Goal: Register for event/course

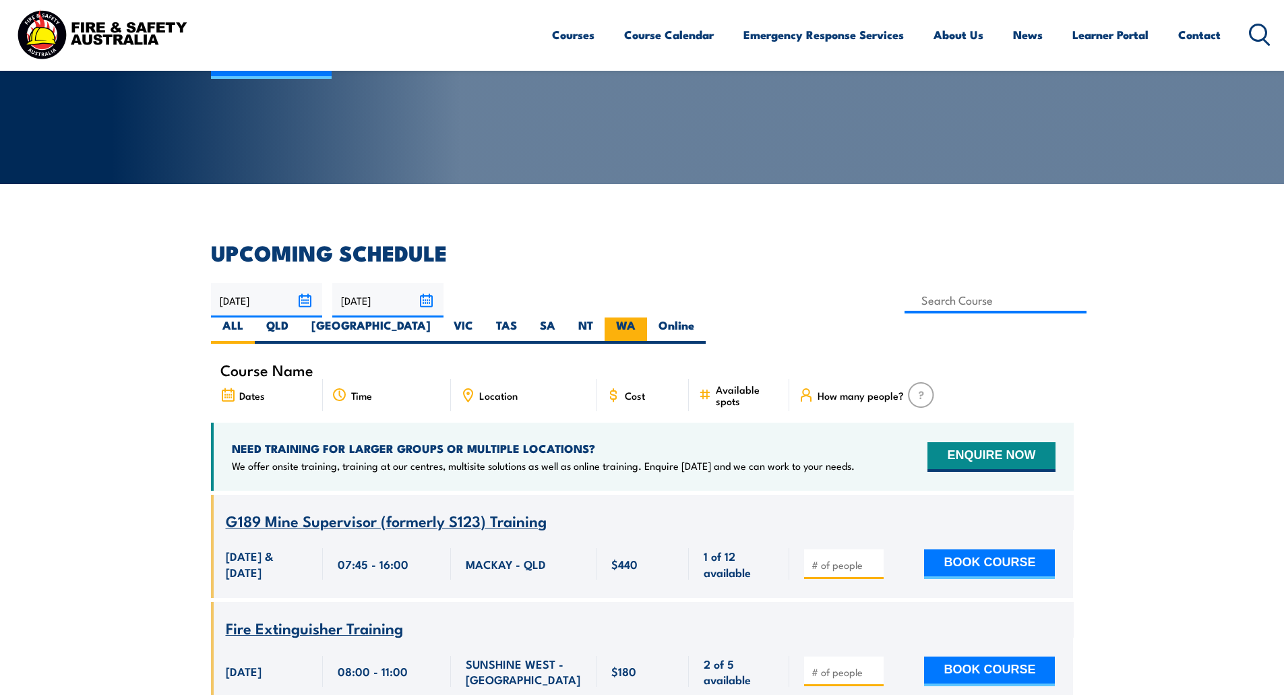
click at [647, 317] on label "WA" at bounding box center [626, 330] width 42 height 26
click at [644, 317] on input "WA" at bounding box center [640, 321] width 9 height 9
radio input "true"
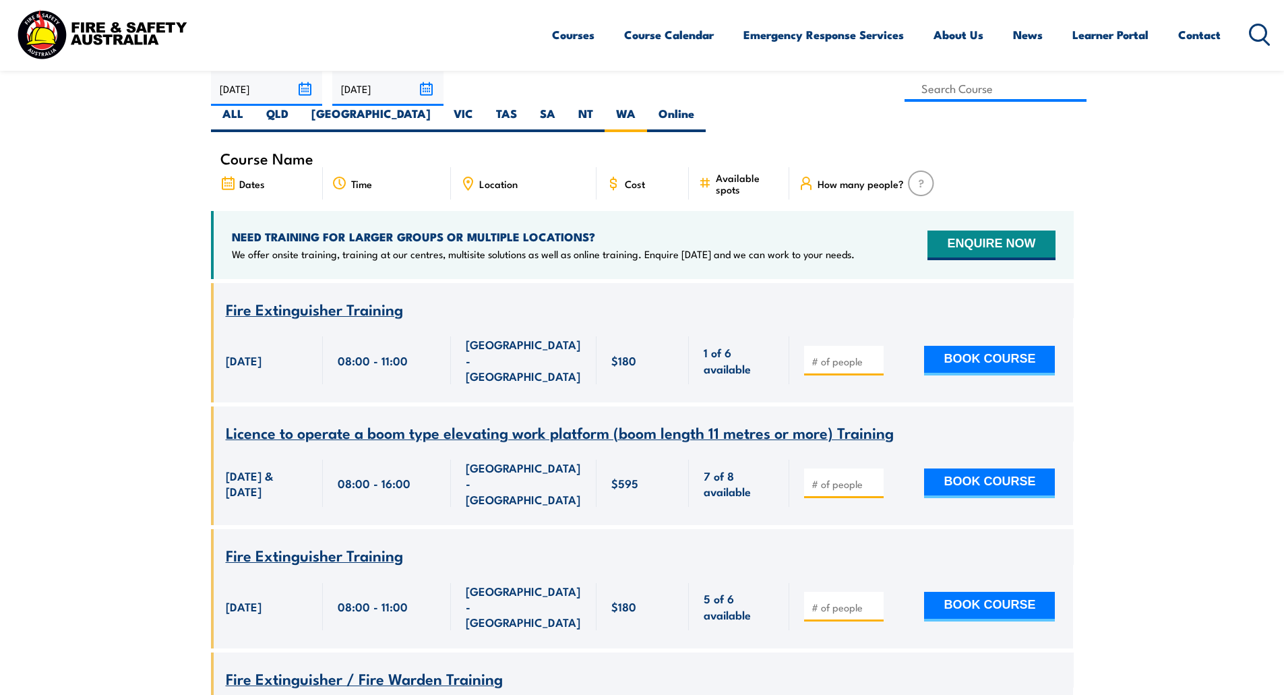
scroll to position [377, 0]
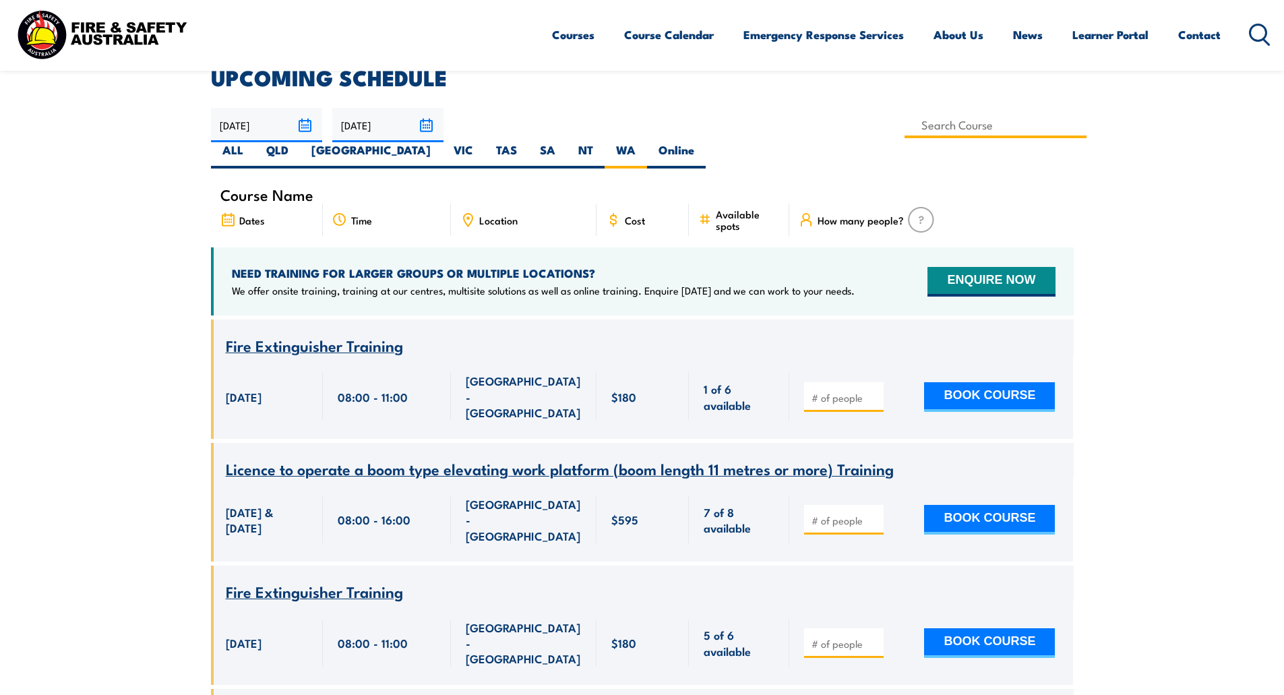
click at [905, 123] on input at bounding box center [996, 125] width 183 height 26
drag, startPoint x: 6, startPoint y: 336, endPoint x: 22, endPoint y: 338, distance: 15.6
click at [905, 117] on input at bounding box center [996, 125] width 183 height 26
type input "Conduct Fire Team Operations Training"
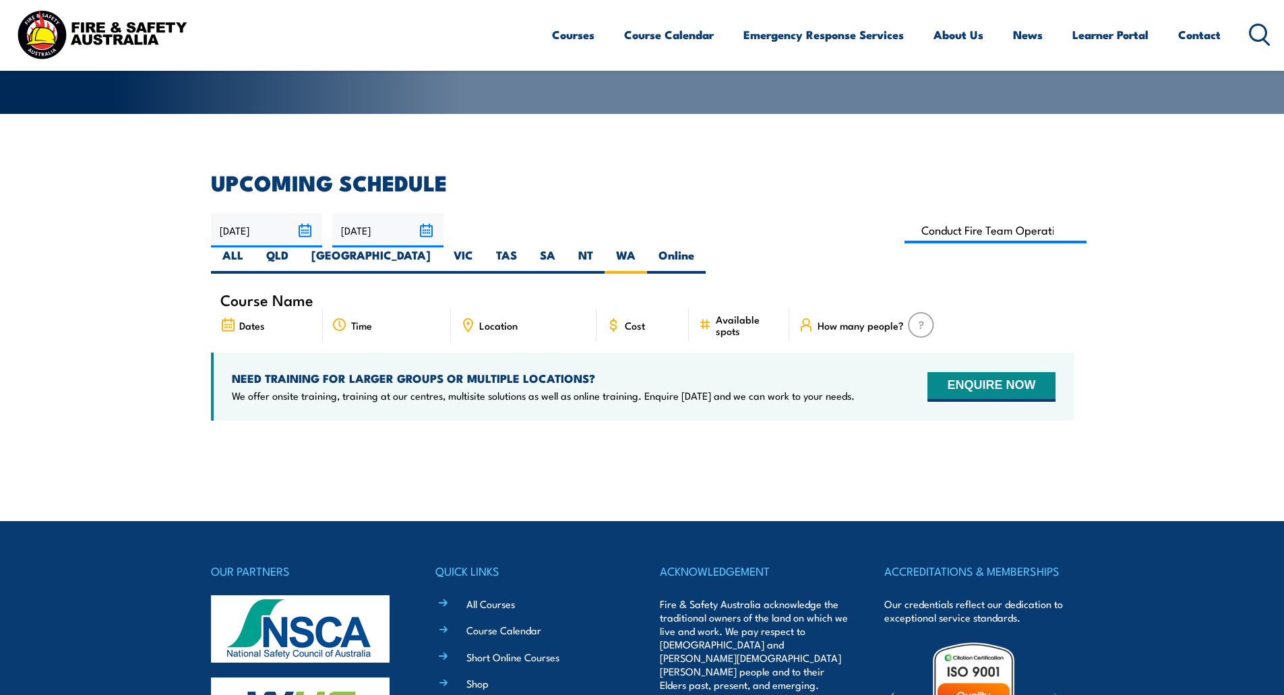
scroll to position [243, 0]
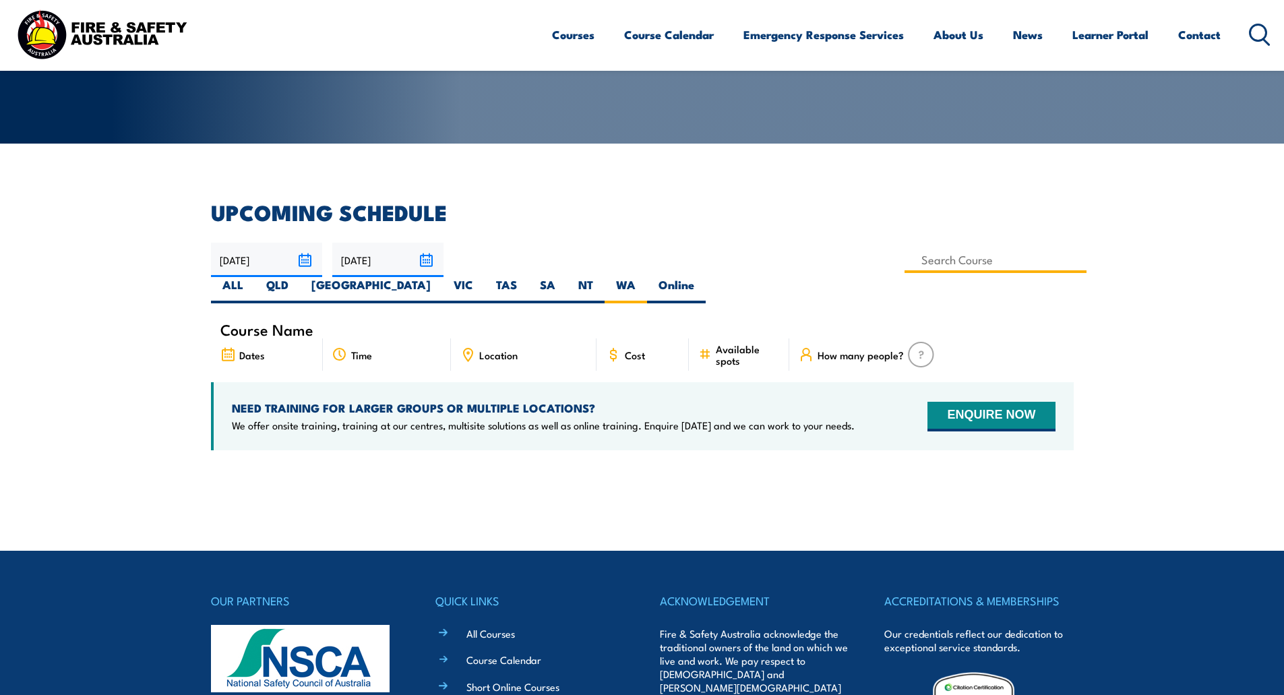
click at [905, 258] on input at bounding box center [996, 260] width 183 height 26
type input "Conduct Fire Team Operations Training"
click at [562, 61] on div "Courses Course Calendar Emergency Response Services Services Overview Emergency…" at bounding box center [911, 34] width 719 height 58
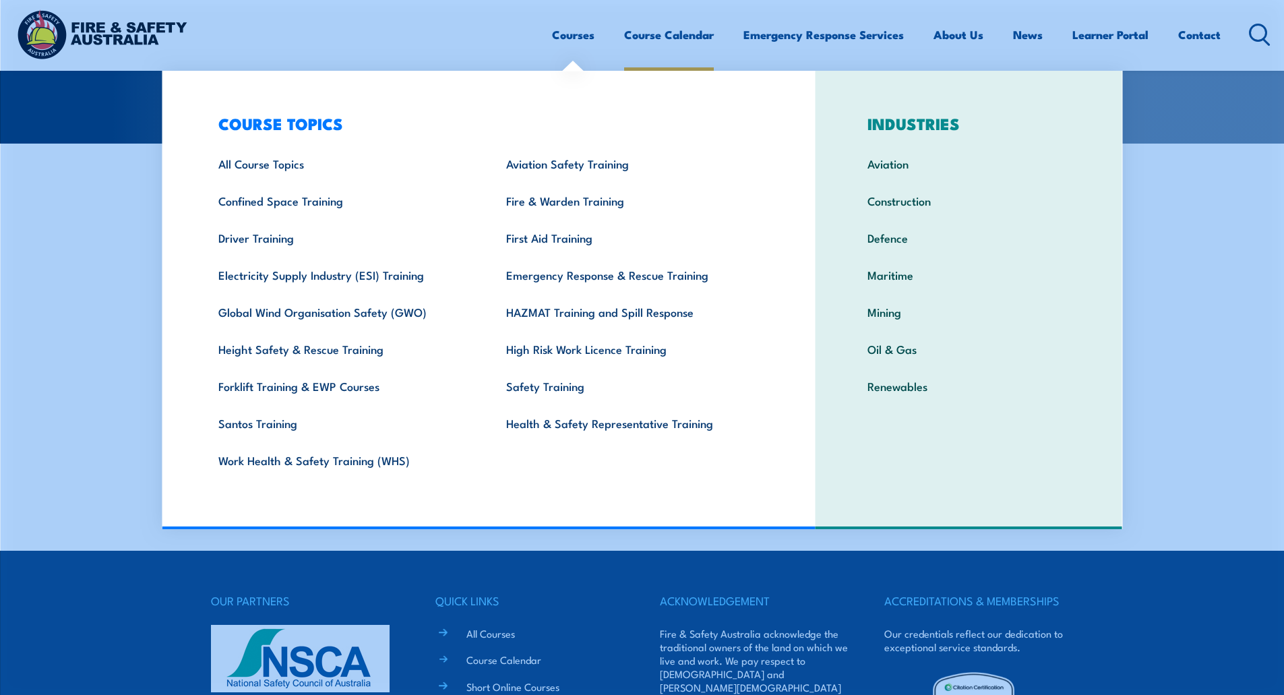
click at [649, 38] on link "Course Calendar" at bounding box center [669, 35] width 90 height 36
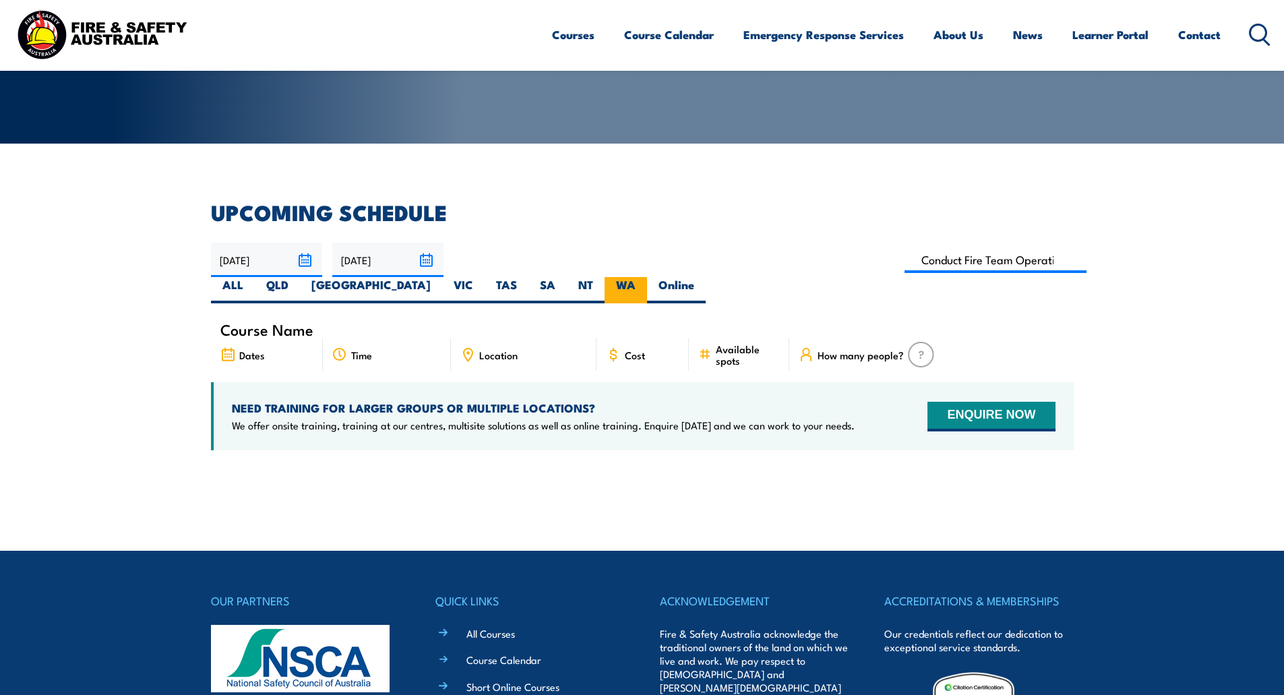
click at [647, 277] on label "WA" at bounding box center [626, 290] width 42 height 26
click at [644, 277] on input "WA" at bounding box center [640, 281] width 9 height 9
click at [69, 25] on img at bounding box center [101, 34] width 177 height 58
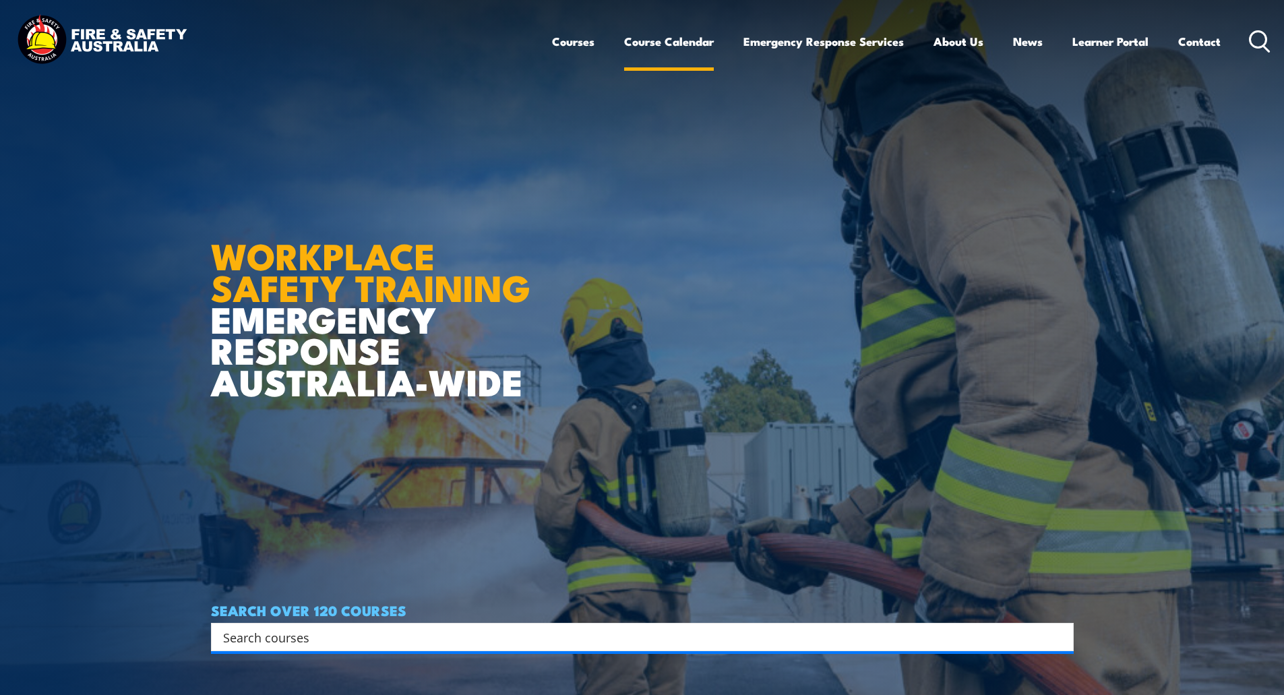
click at [686, 40] on link "Course Calendar" at bounding box center [669, 42] width 90 height 36
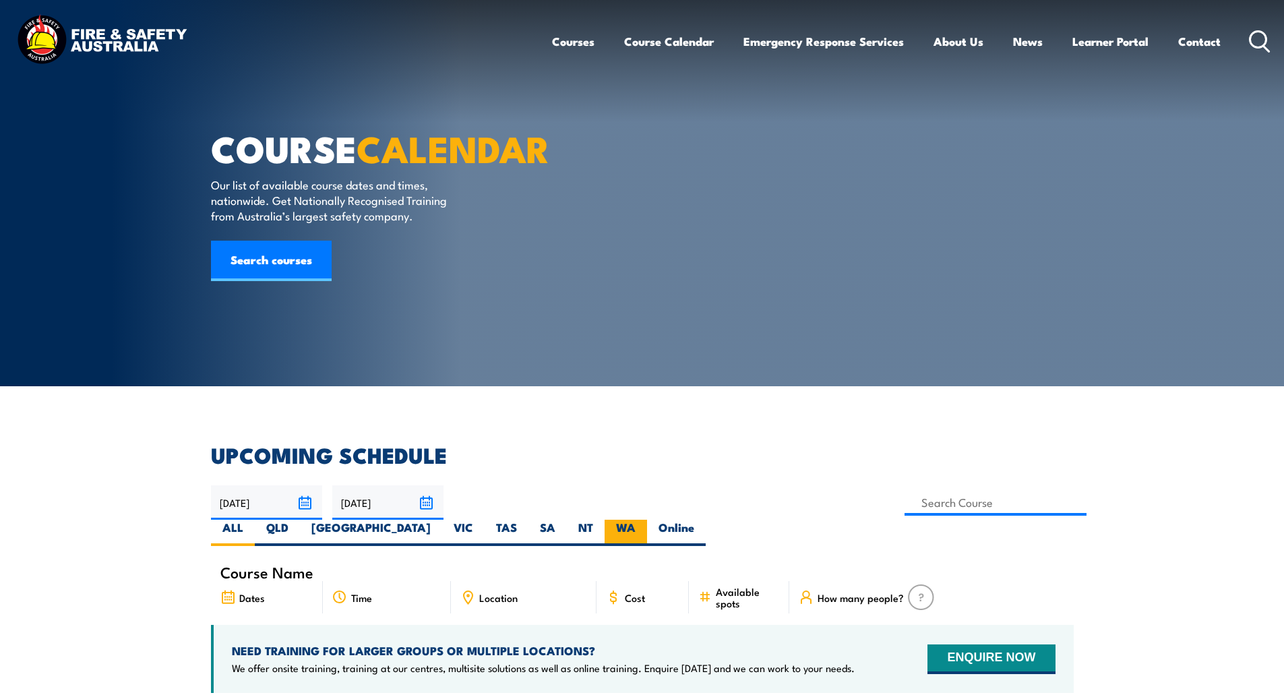
click at [647, 520] on label "WA" at bounding box center [626, 533] width 42 height 26
click at [644, 520] on input "WA" at bounding box center [640, 524] width 9 height 9
radio input "true"
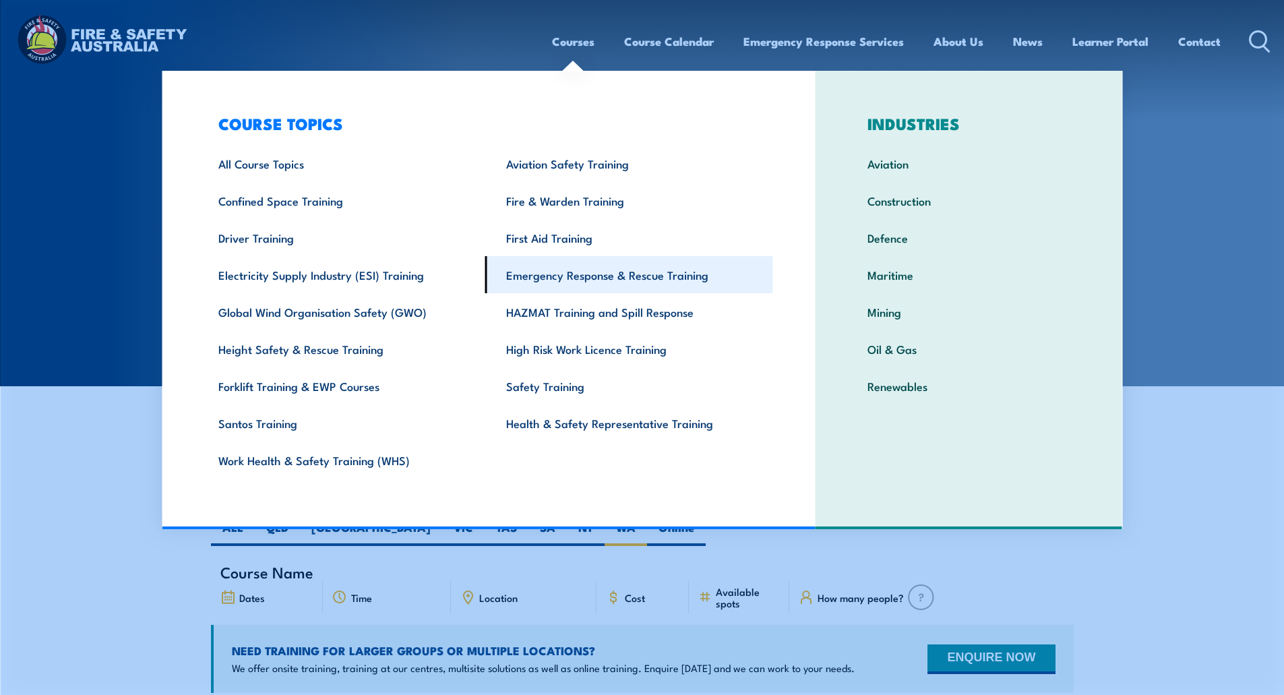
click at [541, 273] on link "Emergency Response & Rescue Training" at bounding box center [629, 274] width 288 height 37
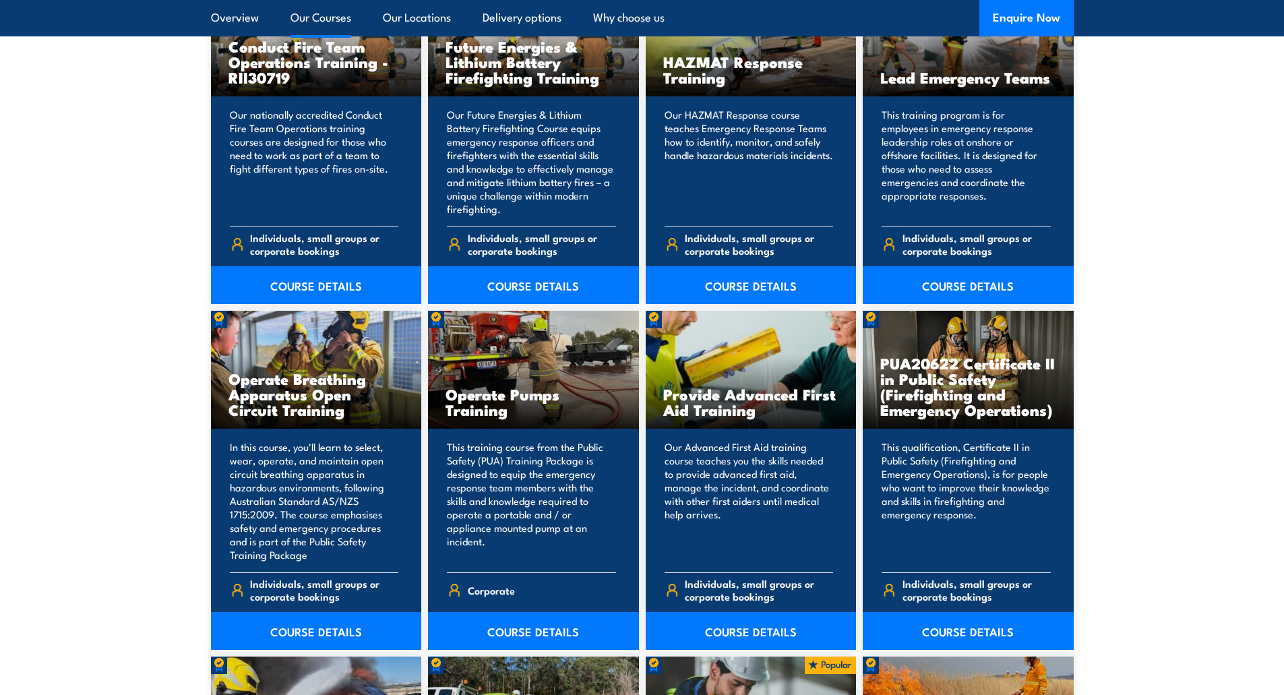
scroll to position [1550, 0]
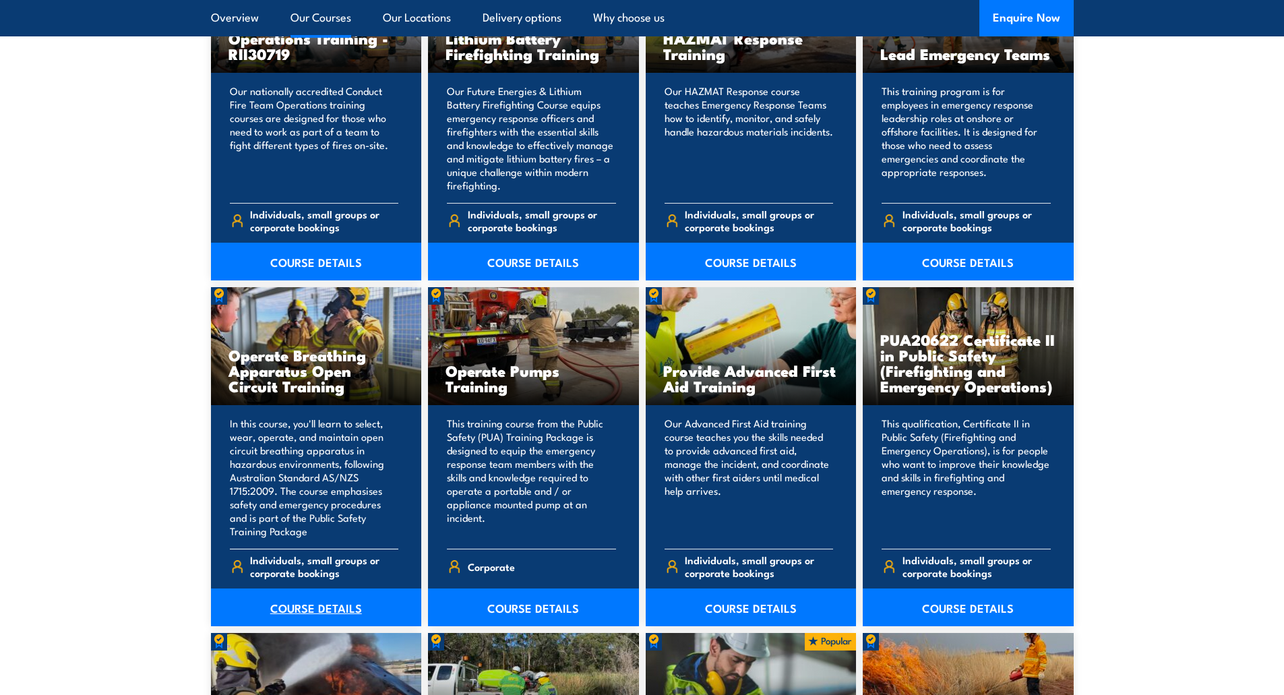
click at [309, 606] on link "COURSE DETAILS" at bounding box center [316, 607] width 211 height 38
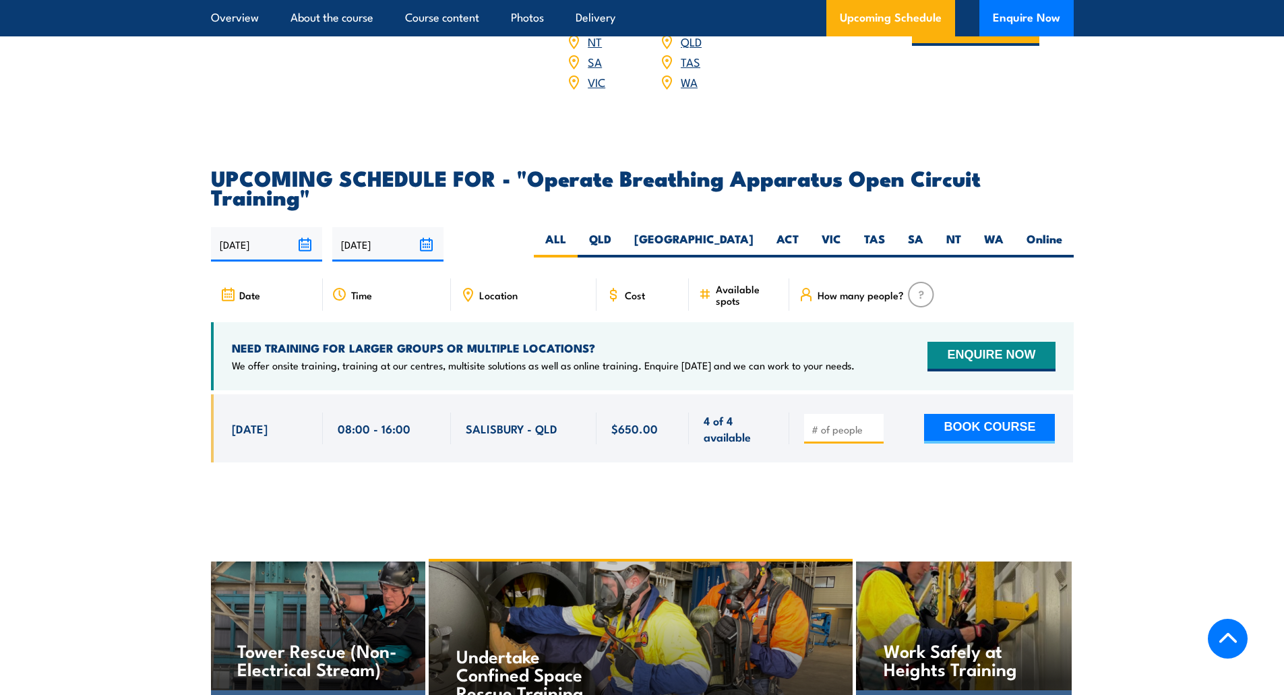
scroll to position [2225, 0]
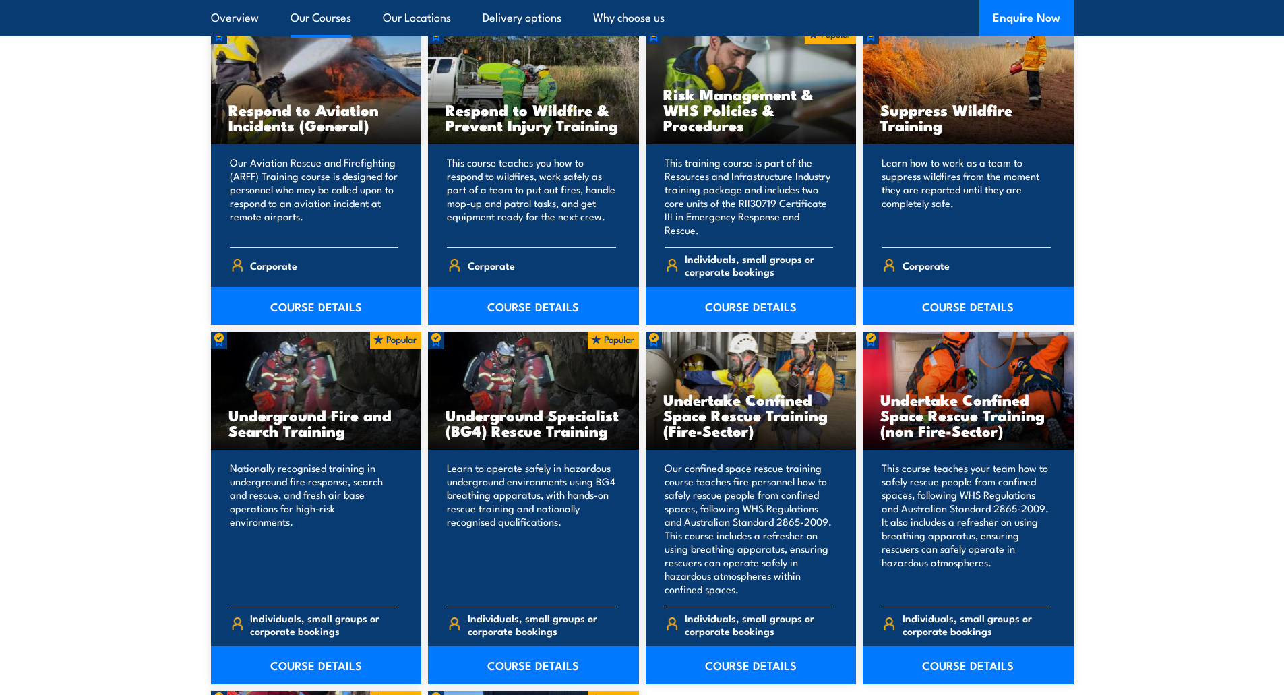
scroll to position [2225, 0]
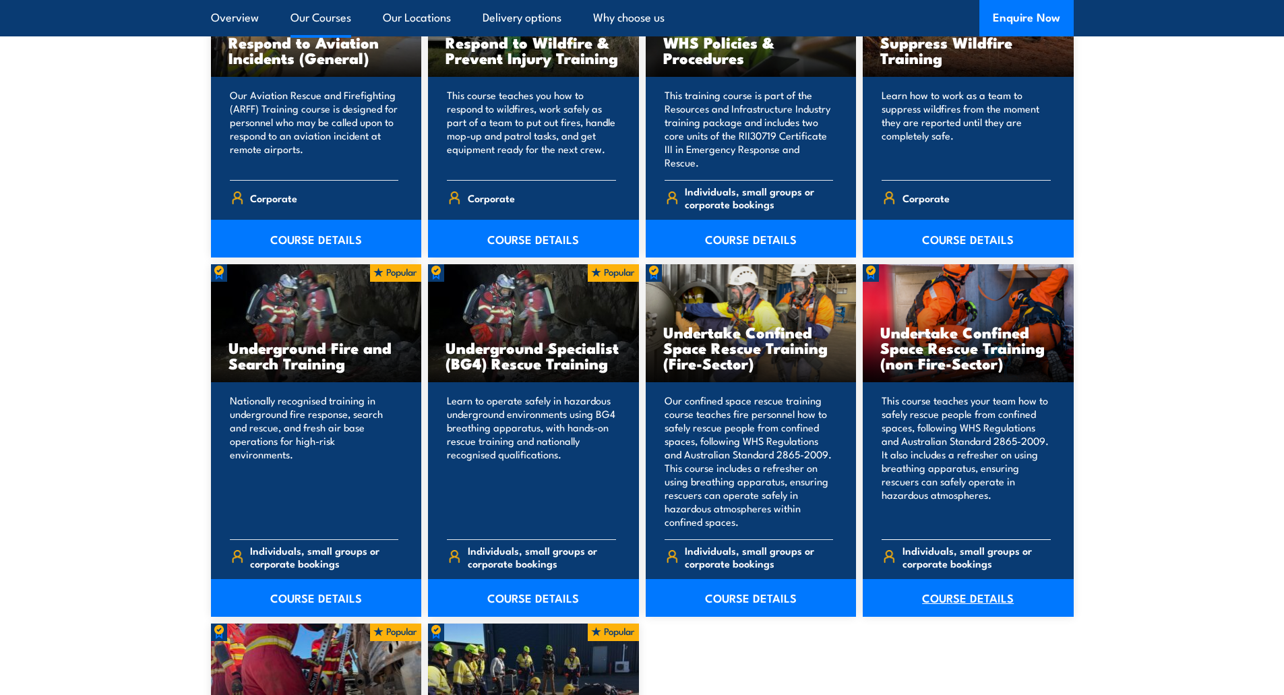
click at [952, 594] on link "COURSE DETAILS" at bounding box center [968, 598] width 211 height 38
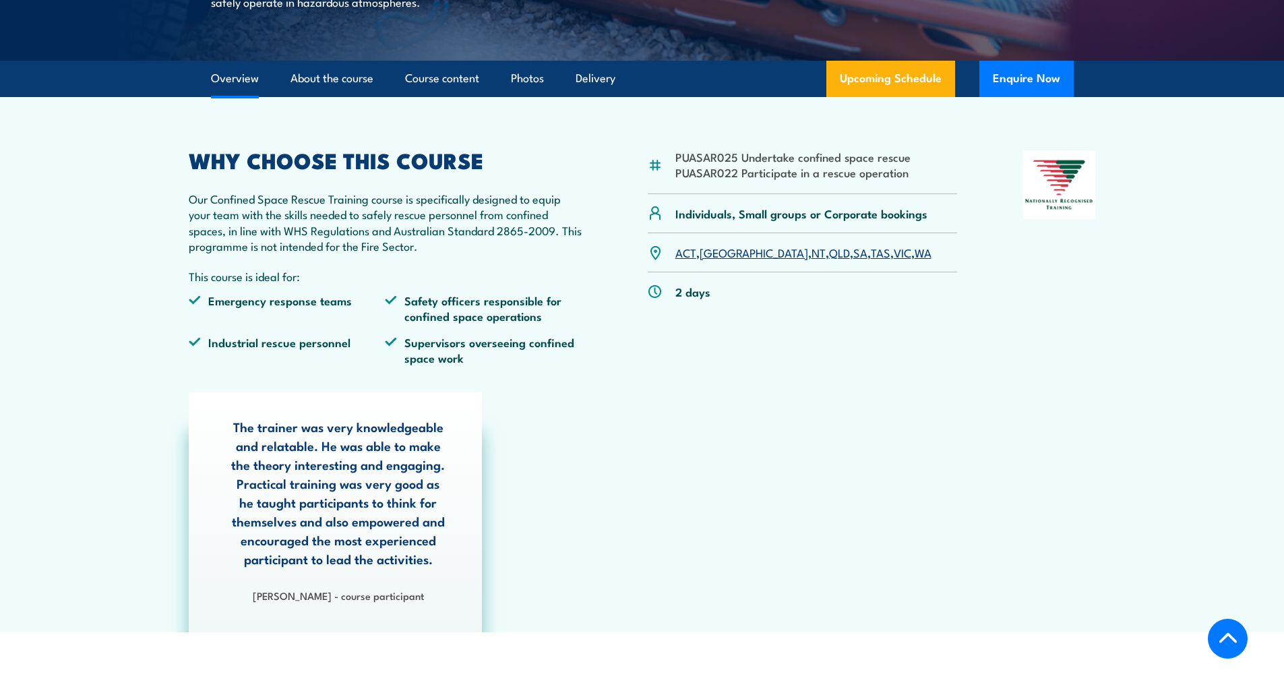
scroll to position [202, 0]
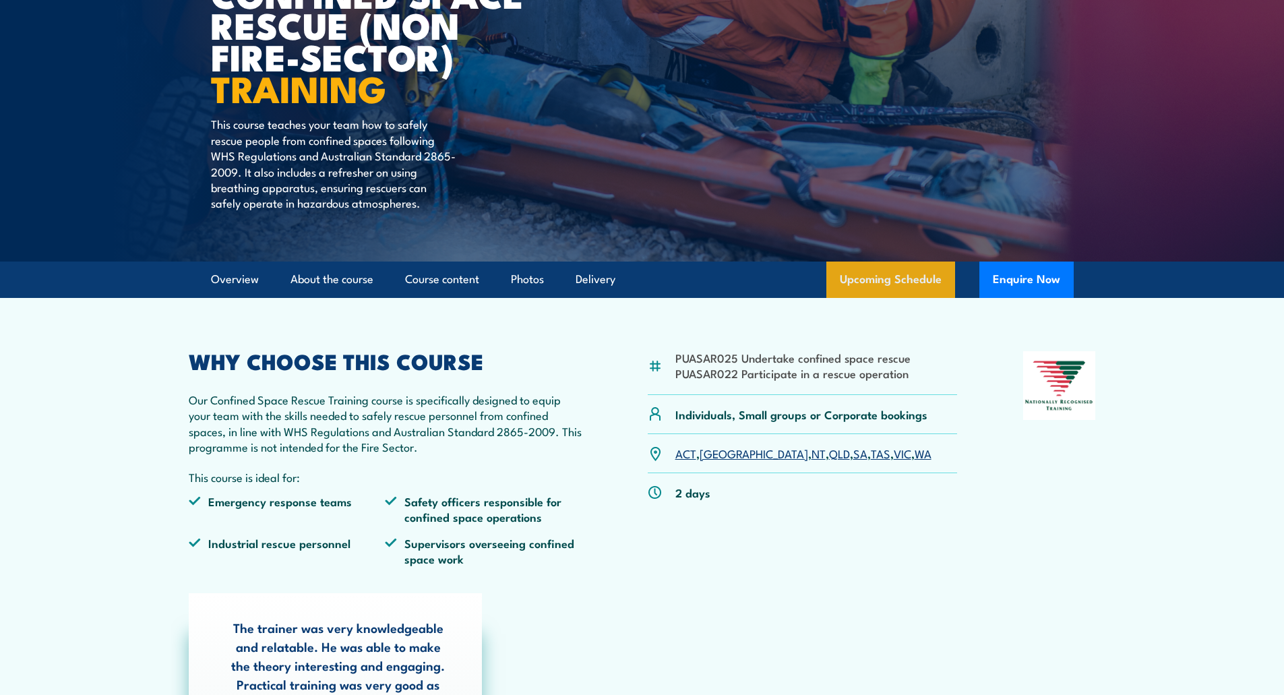
click at [872, 270] on link "Upcoming Schedule" at bounding box center [890, 280] width 129 height 36
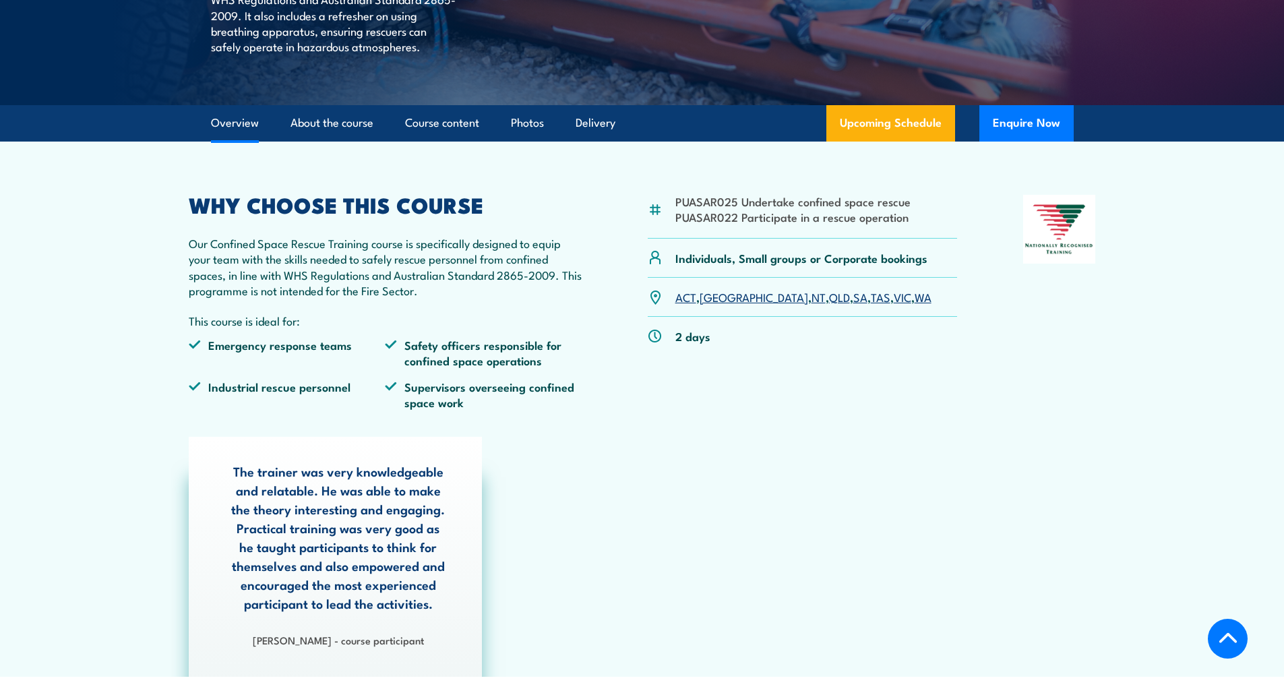
scroll to position [341, 0]
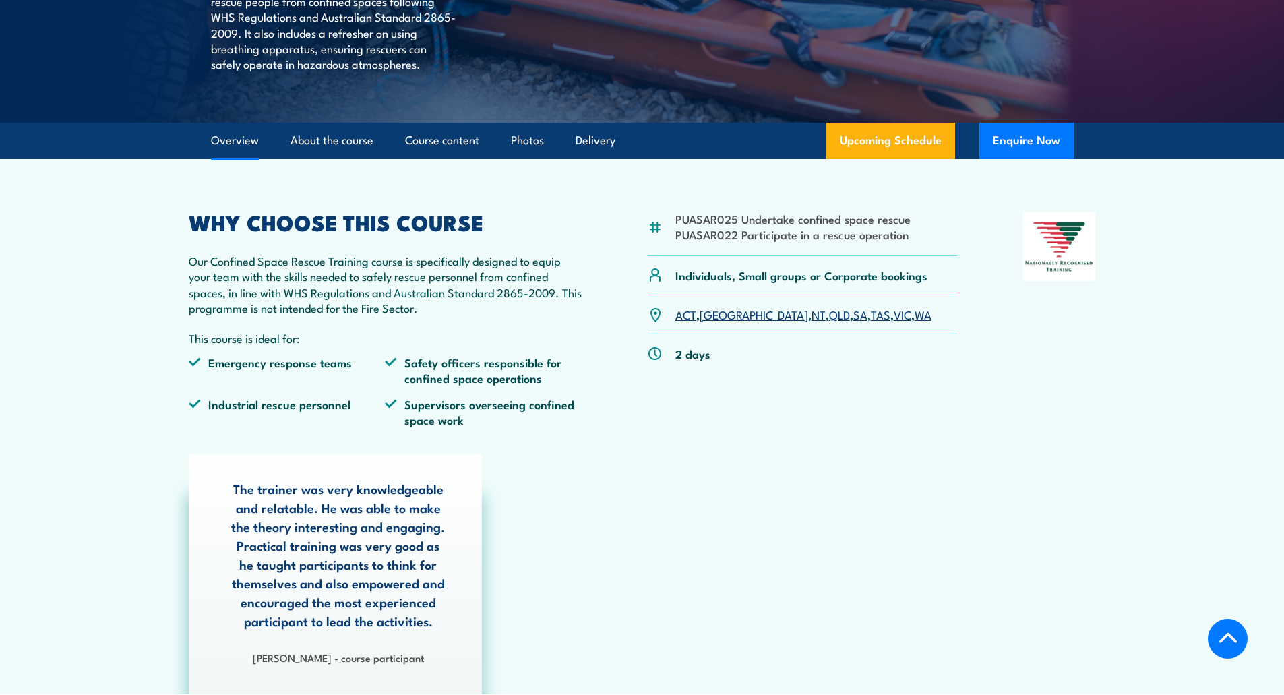
drag, startPoint x: 57, startPoint y: 38, endPoint x: 84, endPoint y: 44, distance: 27.0
